Goal: Task Accomplishment & Management: Manage account settings

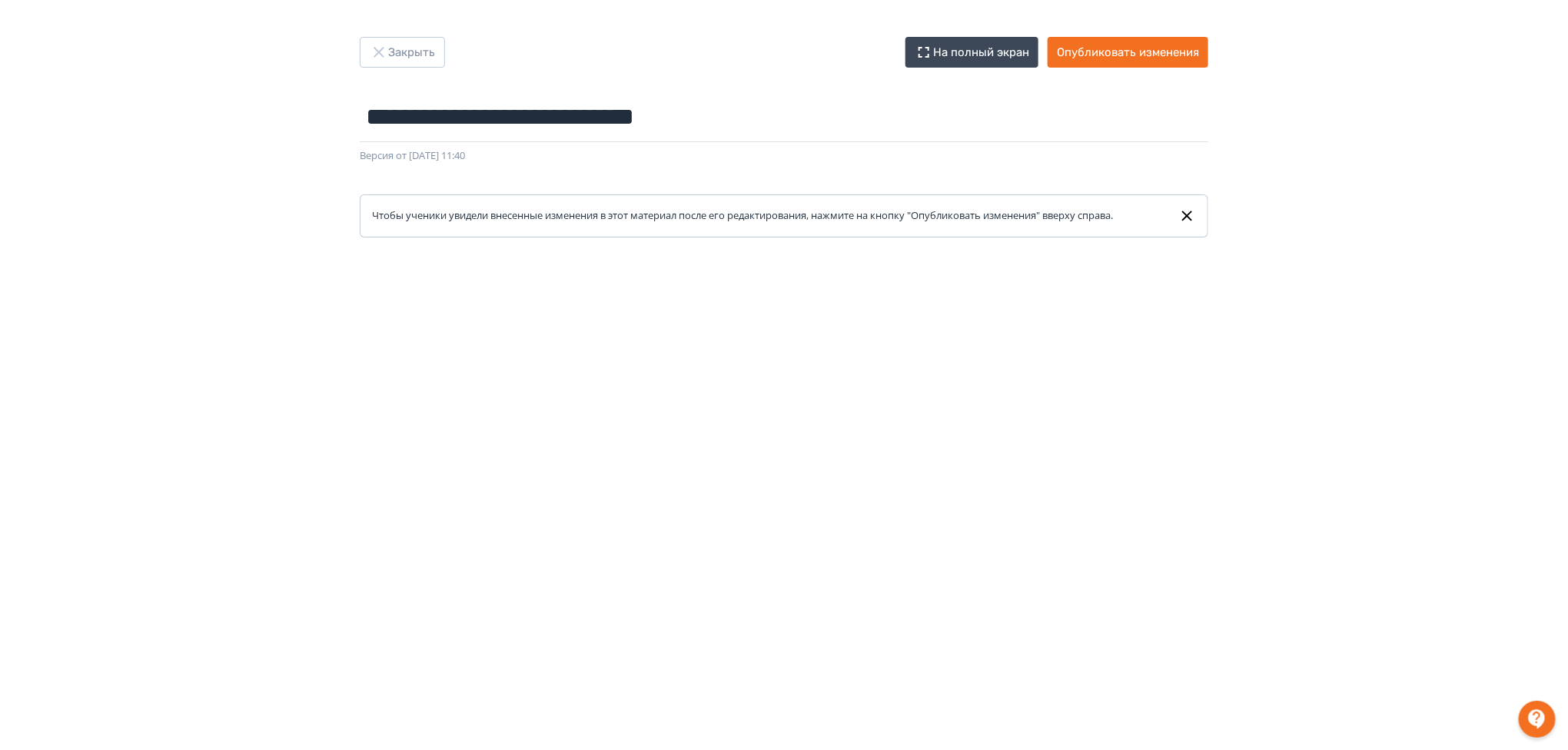
click at [233, 170] on div "**********" at bounding box center [784, 375] width 1568 height 676
click at [416, 49] on button "Закрыть" at bounding box center [403, 52] width 85 height 31
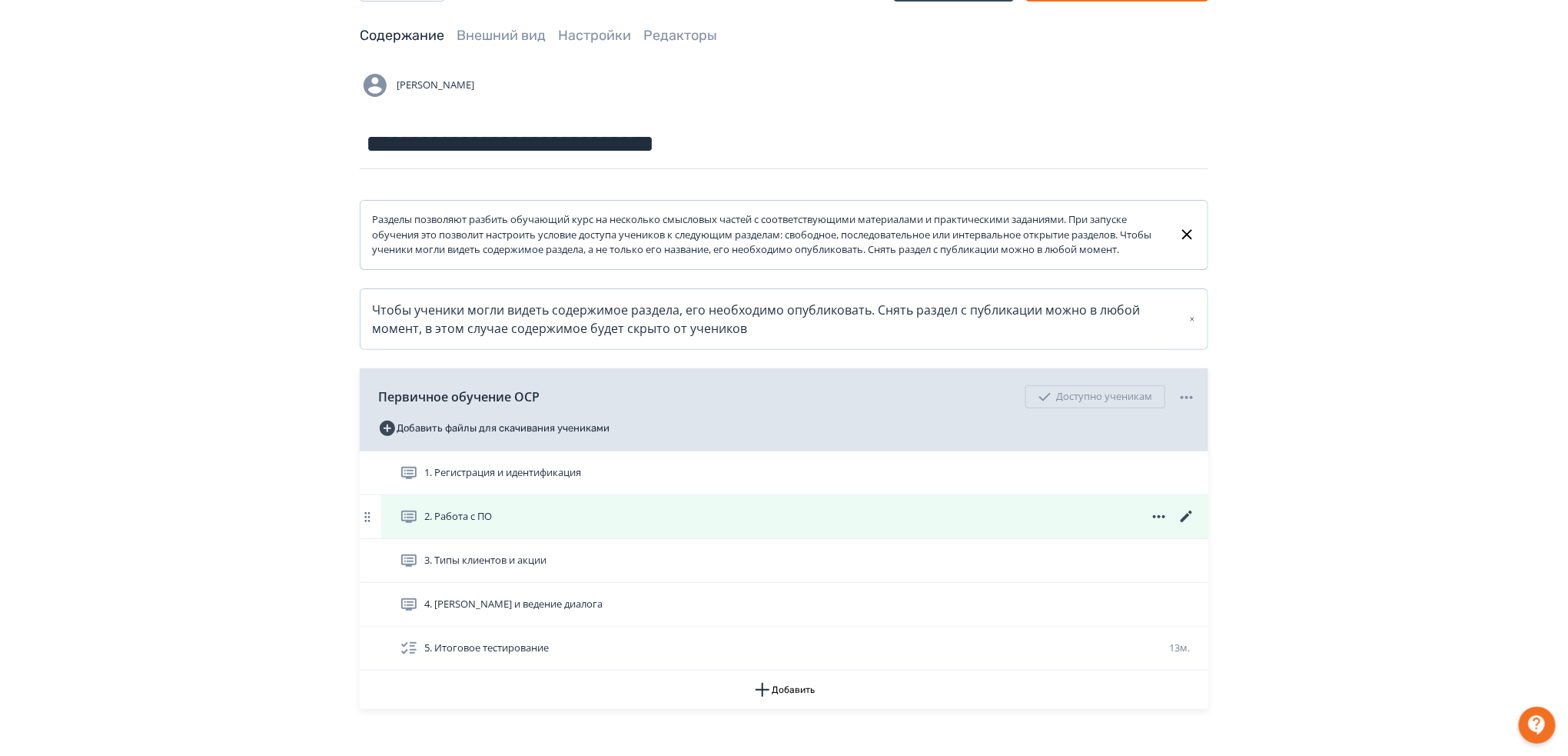
scroll to position [103, 0]
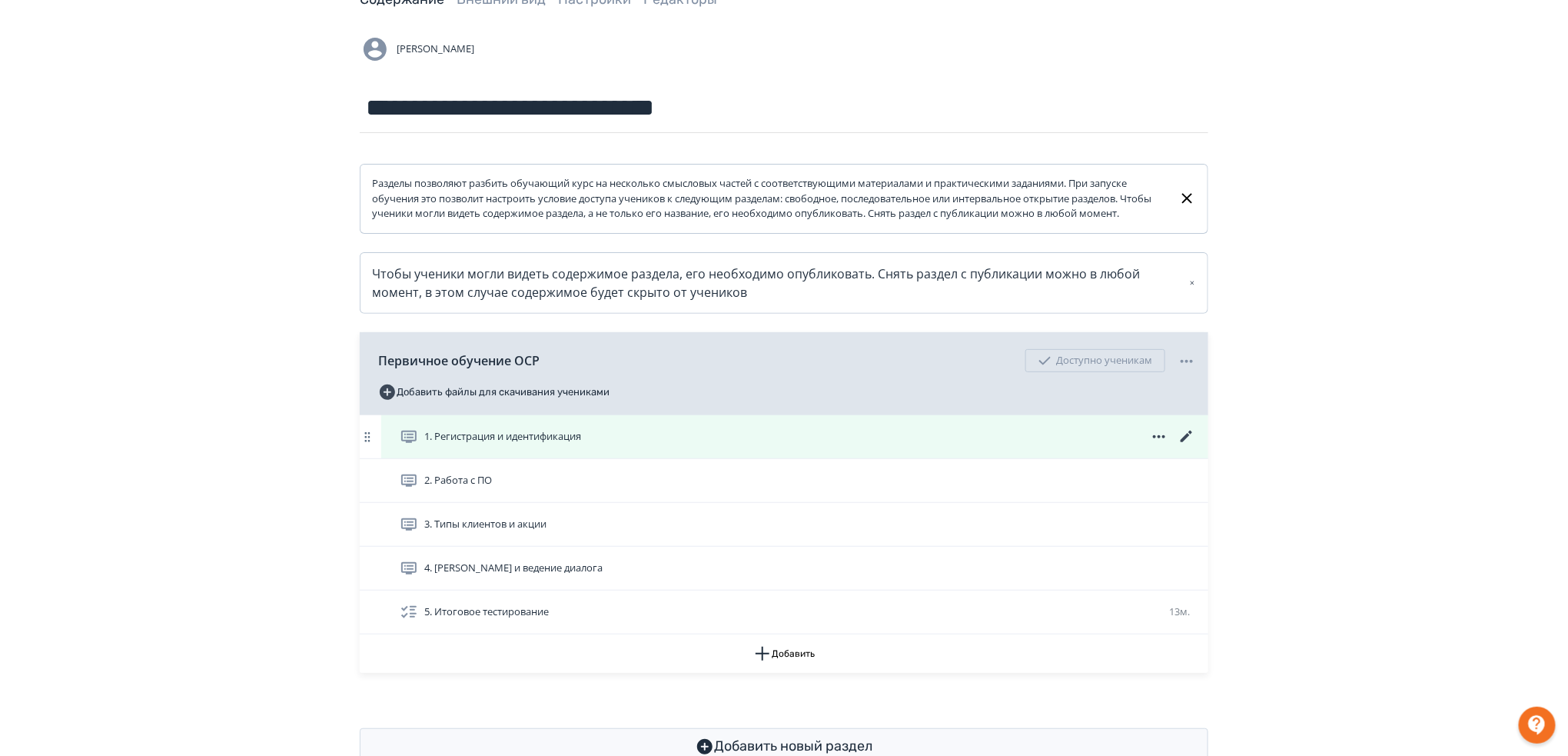
click at [1152, 446] on icon at bounding box center [1159, 437] width 18 height 18
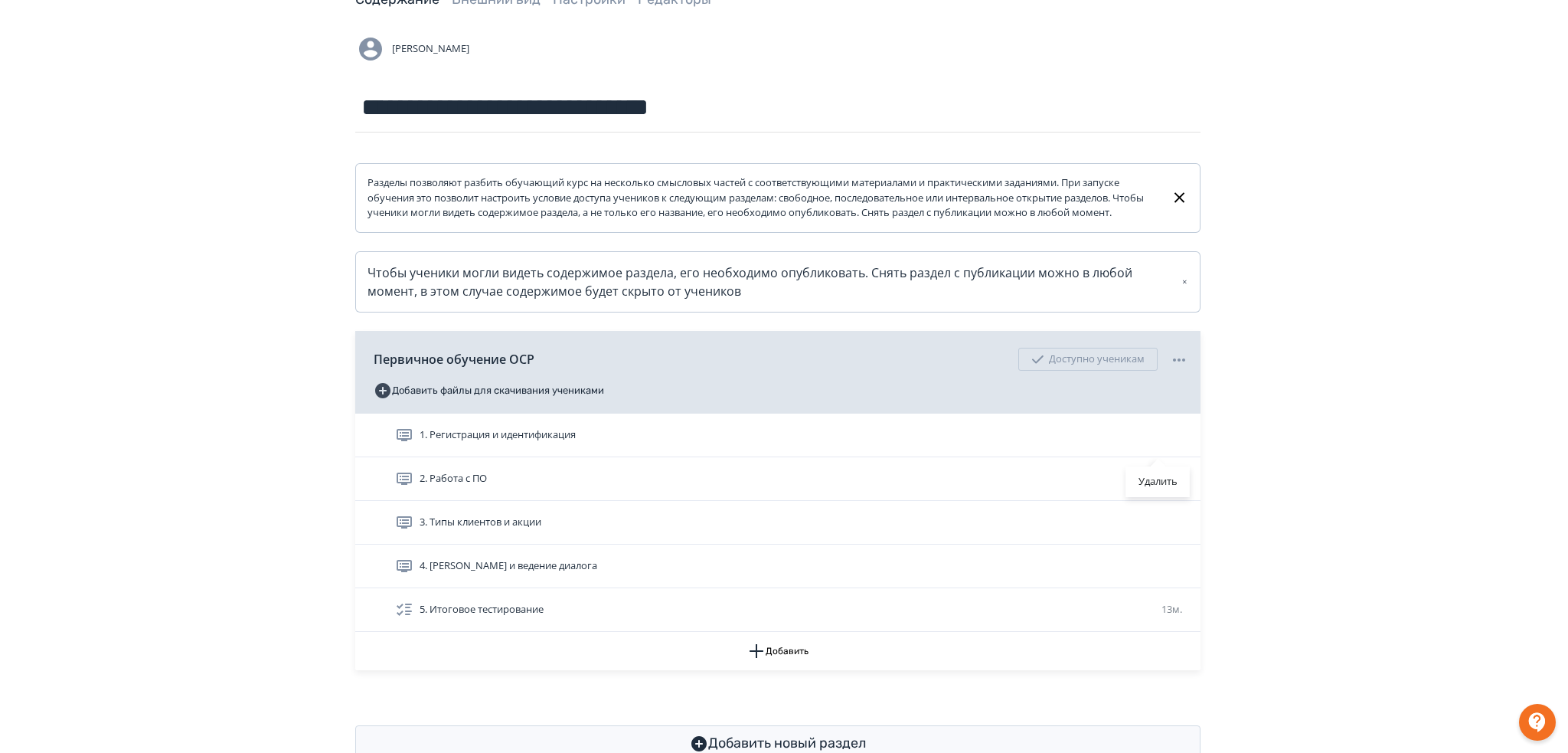
click at [1371, 396] on div "Удалить" at bounding box center [784, 376] width 1568 height 753
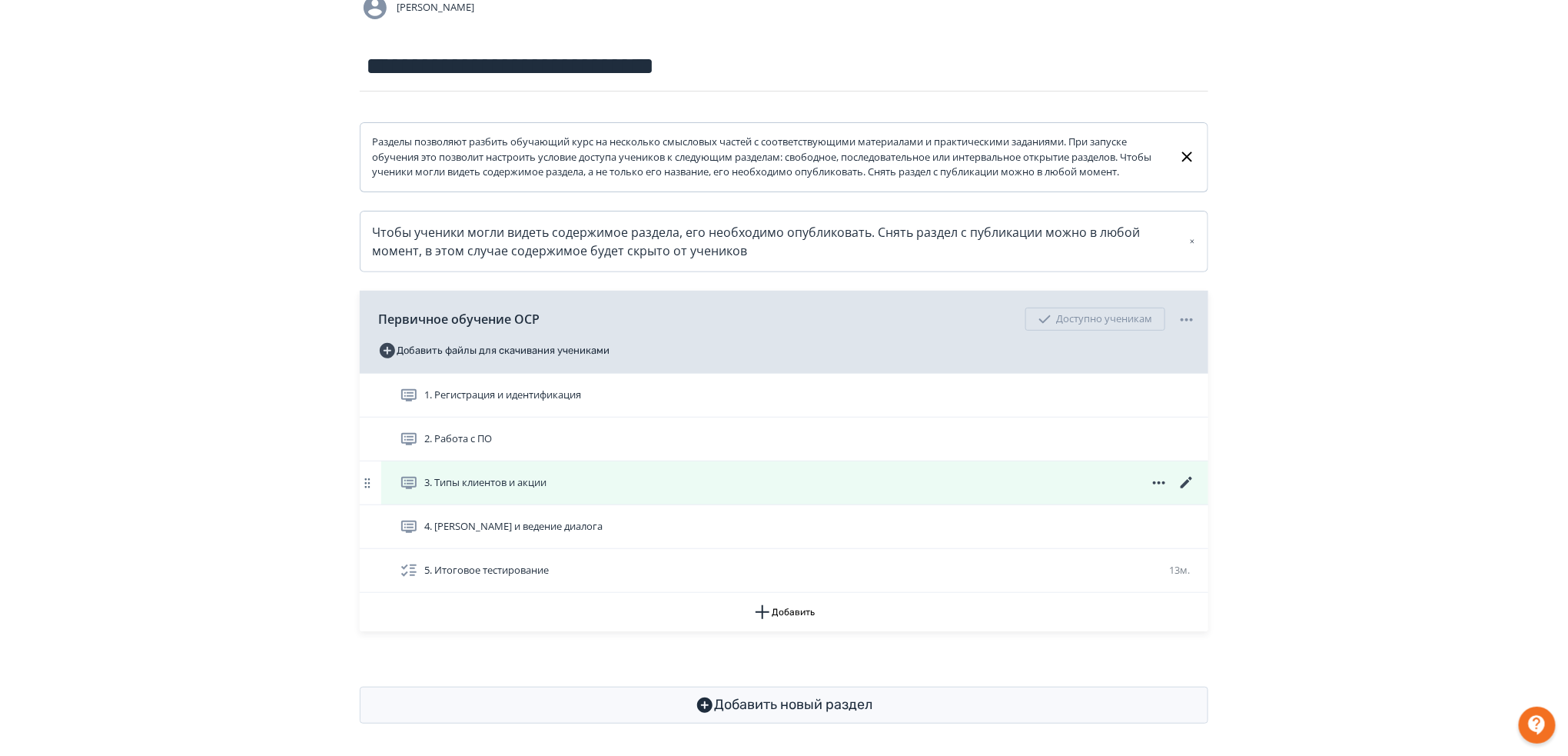
scroll to position [163, 0]
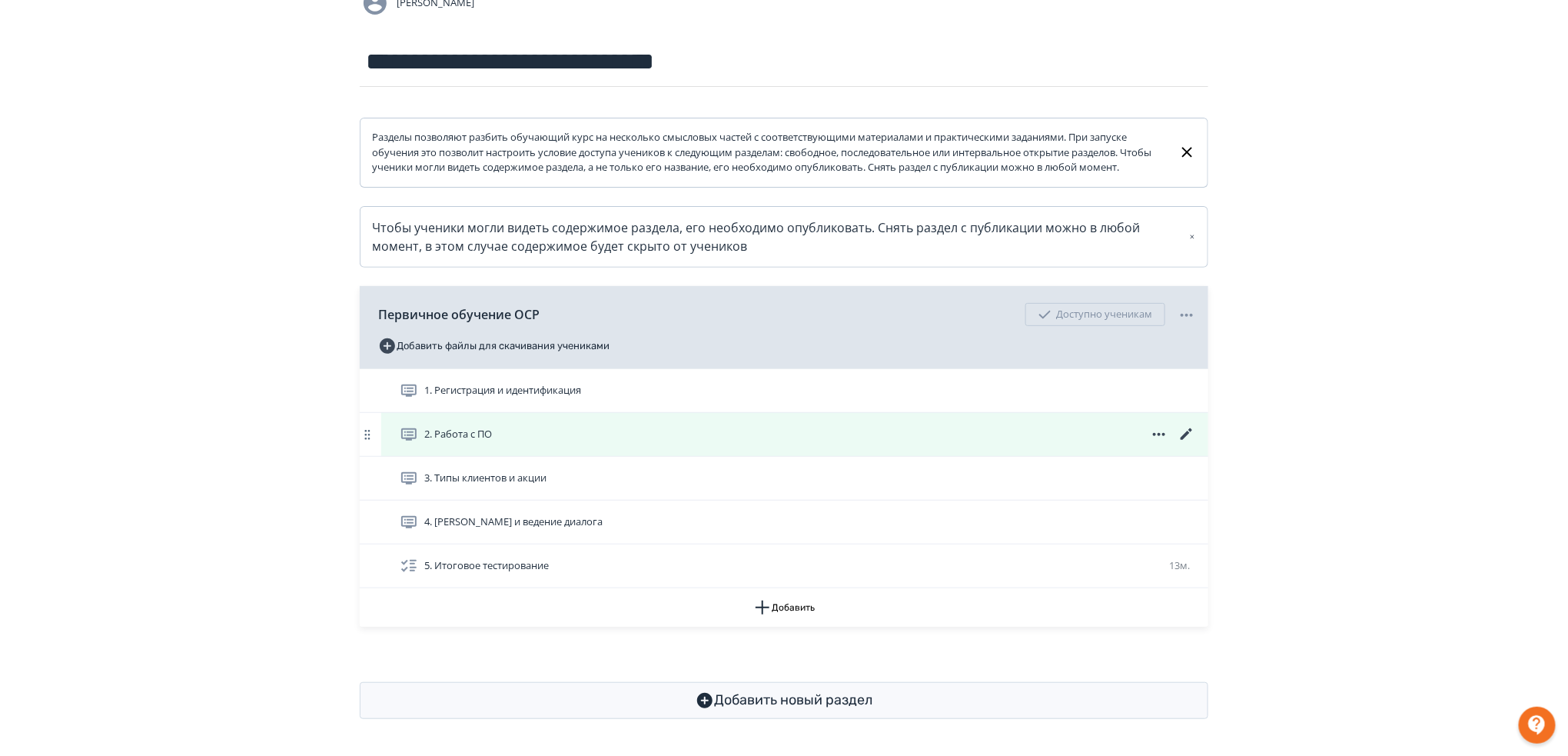
click at [410, 432] on icon at bounding box center [409, 434] width 15 height 13
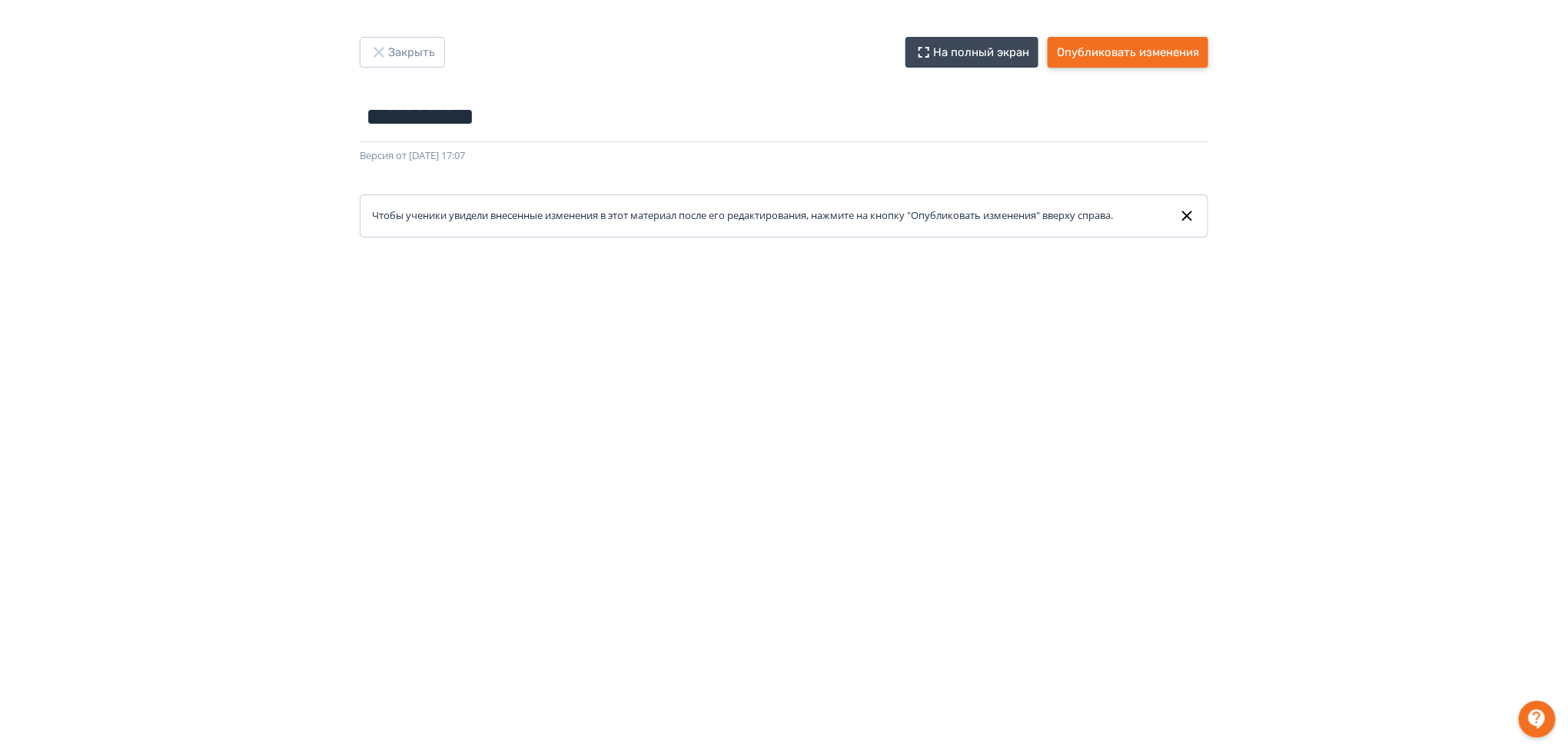
click at [1116, 55] on button "Опубликовать изменения" at bounding box center [1128, 52] width 161 height 31
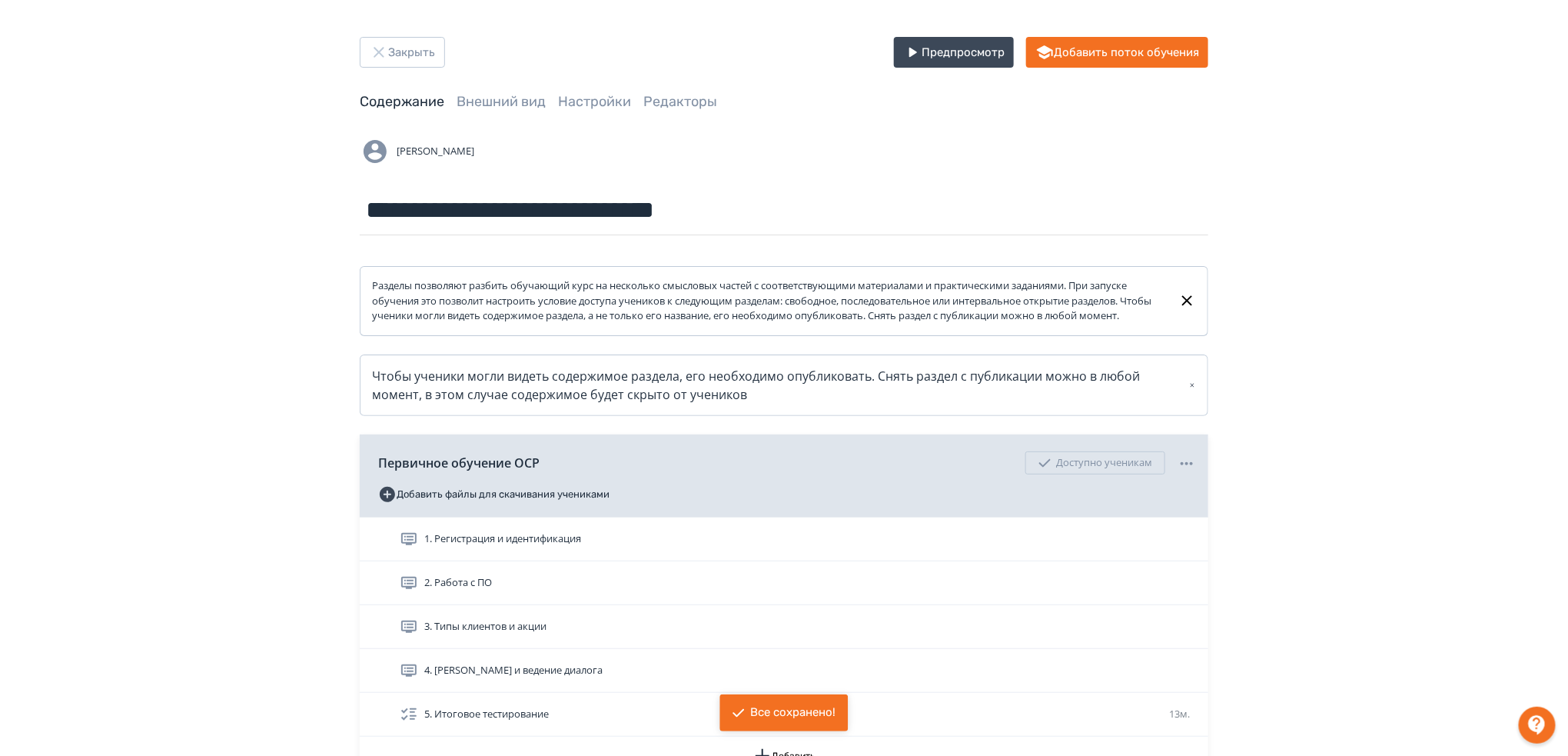
scroll to position [163, 0]
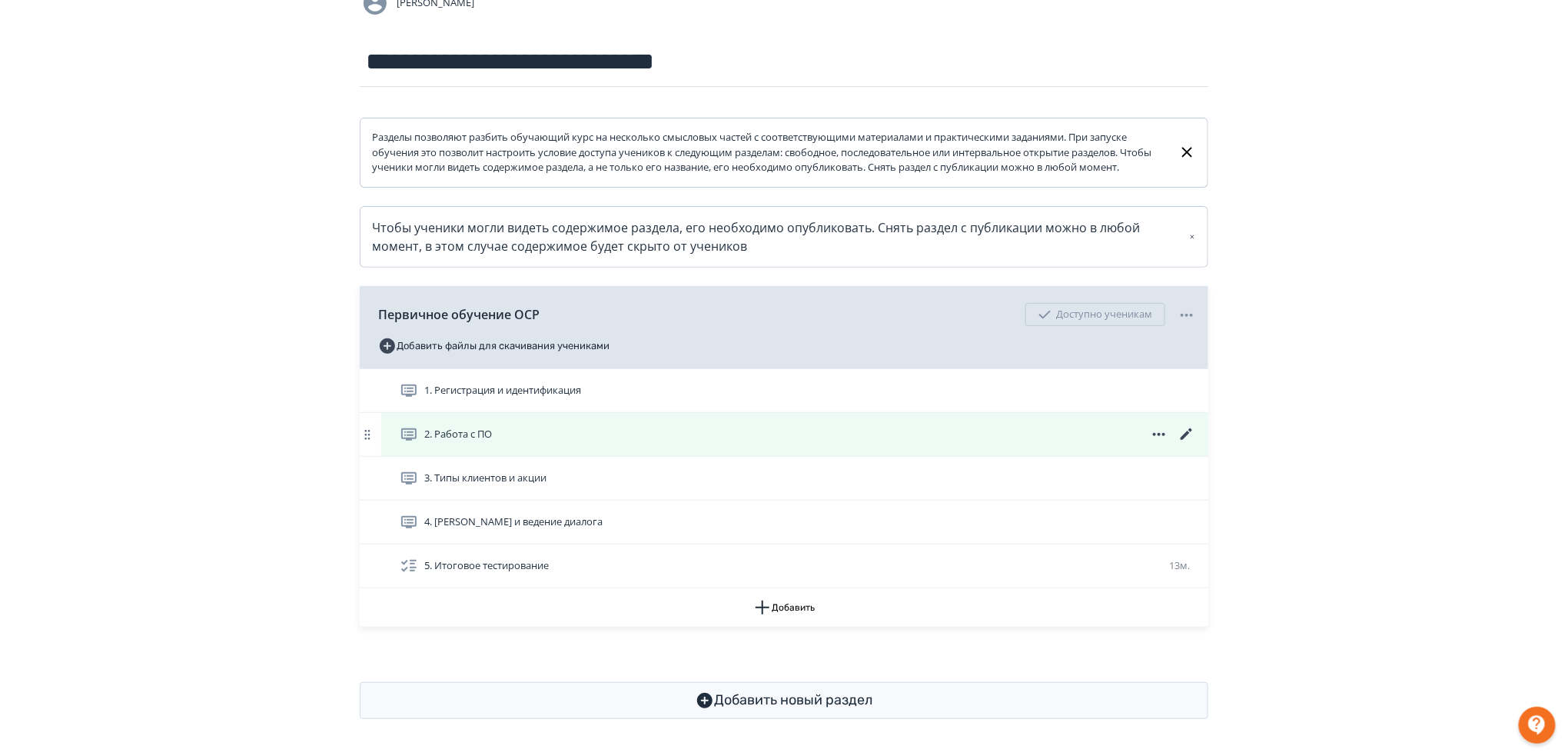
click at [591, 431] on div "2. Работа с ПО" at bounding box center [798, 434] width 797 height 18
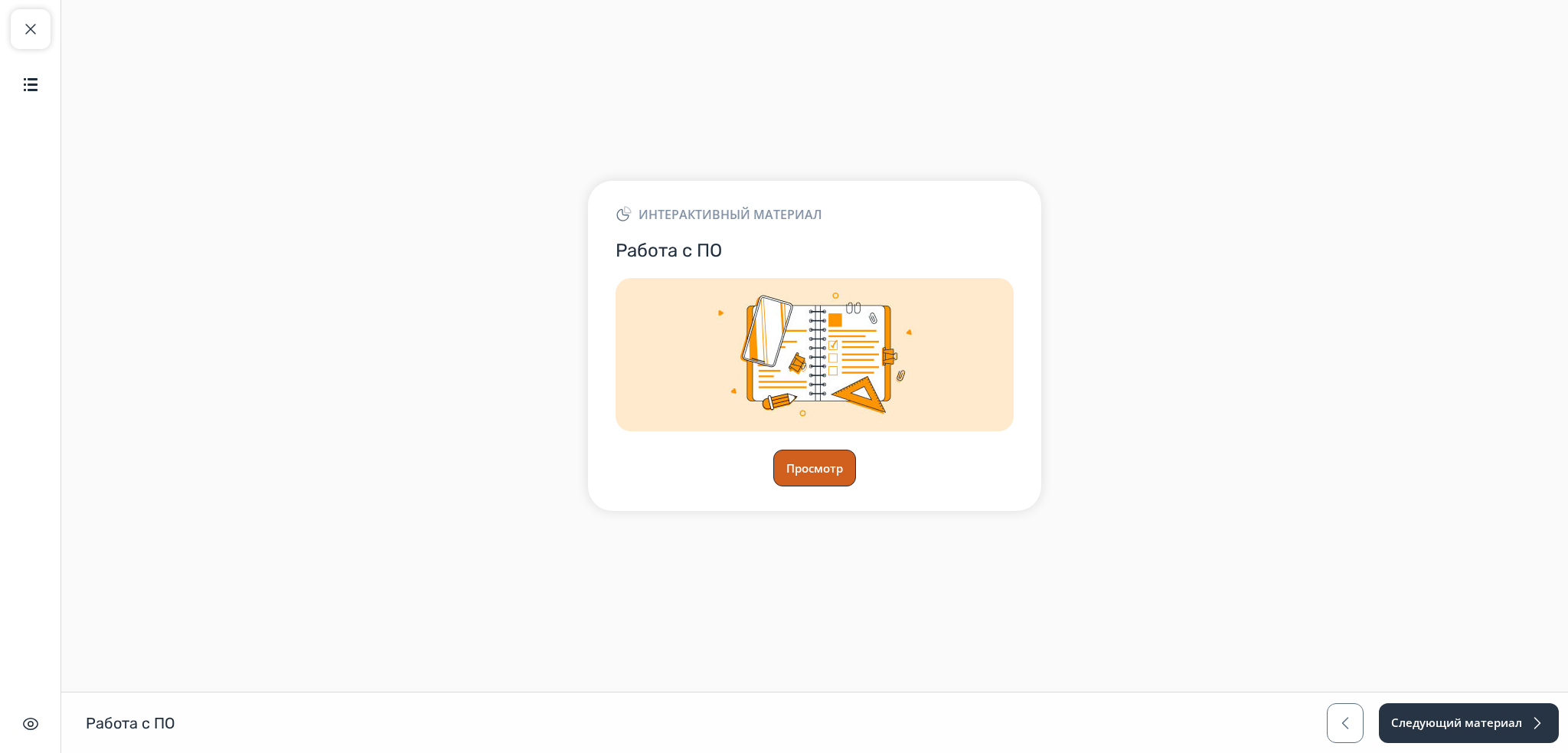
click at [787, 471] on button "Просмотр" at bounding box center [815, 468] width 83 height 37
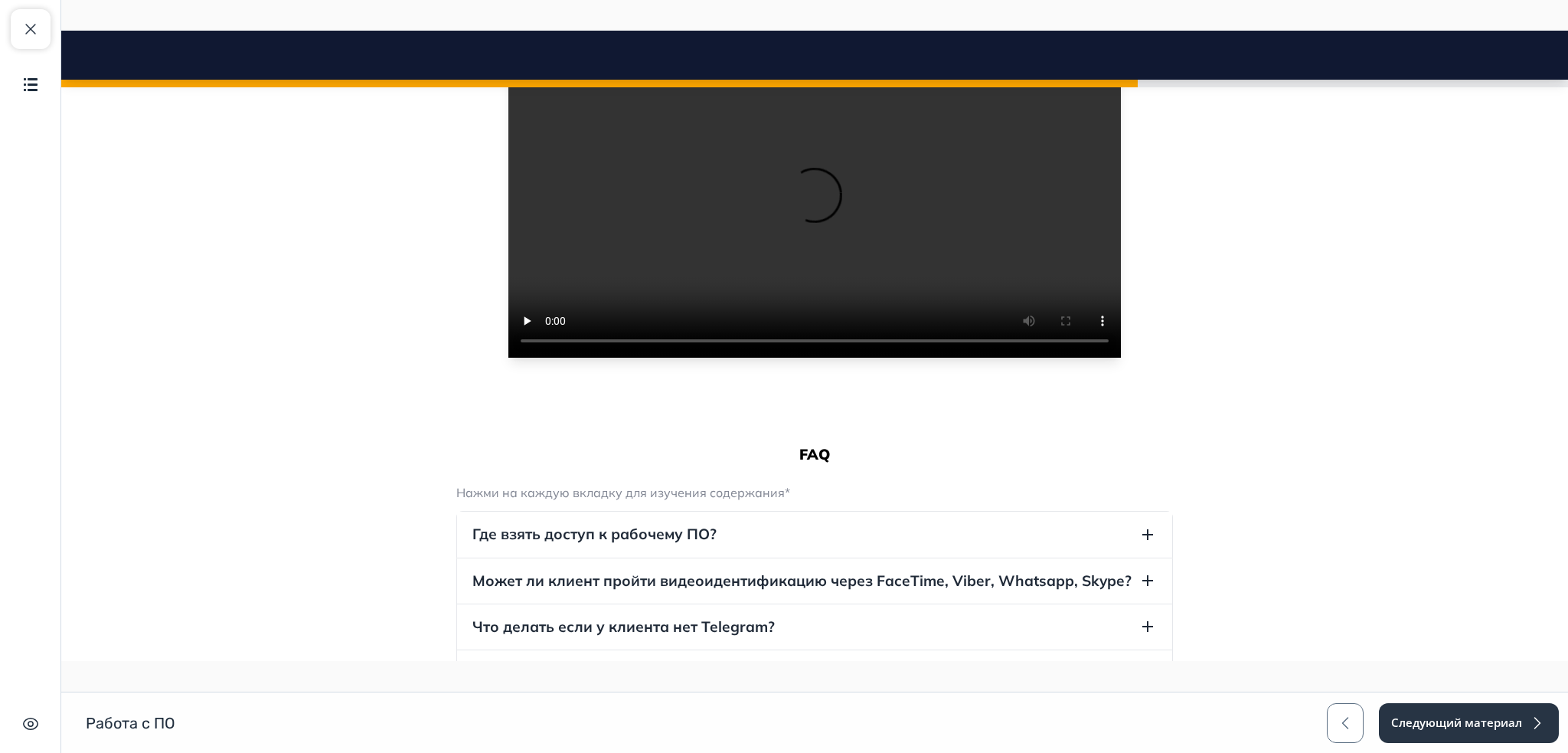
scroll to position [612, 0]
